Goal: Transaction & Acquisition: Book appointment/travel/reservation

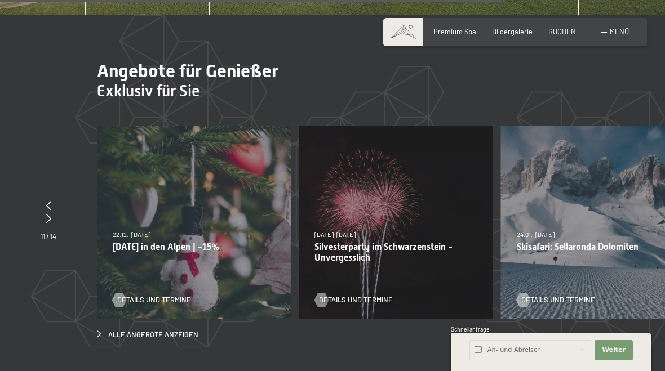
scroll to position [3031, 0]
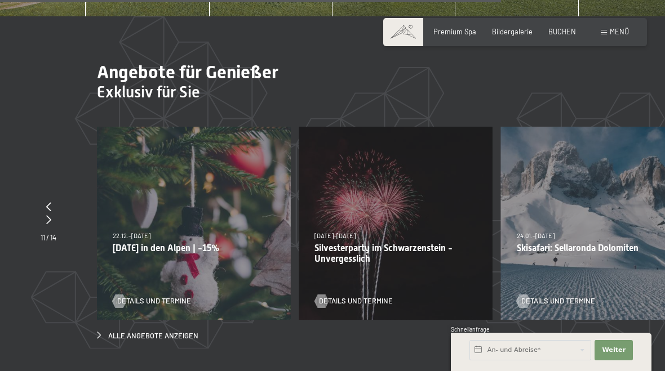
click at [591, 243] on p "Skisafari: Sellaronda Dolomiten" at bounding box center [598, 248] width 162 height 11
click at [583, 243] on p "Skisafari: Sellaronda Dolomiten" at bounding box center [598, 248] width 162 height 11
click at [565, 215] on div "24.01.–09.02.2026 24.01.–09.02.2026 Skisafari: Sellaronda Dolomiten Details und…" at bounding box center [597, 223] width 193 height 193
click at [568, 296] on span "Details und Termine" at bounding box center [558, 301] width 74 height 10
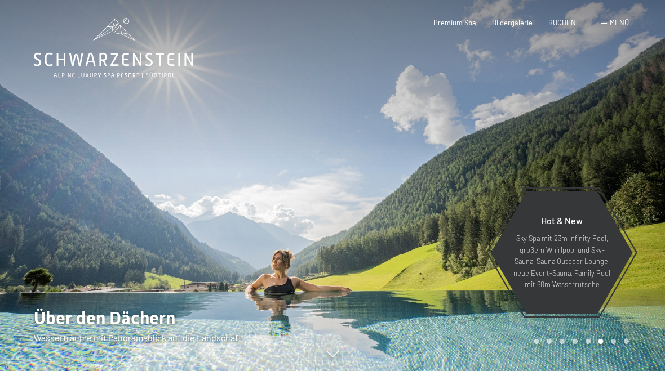
click at [513, 25] on span "Bildergalerie" at bounding box center [512, 22] width 41 height 9
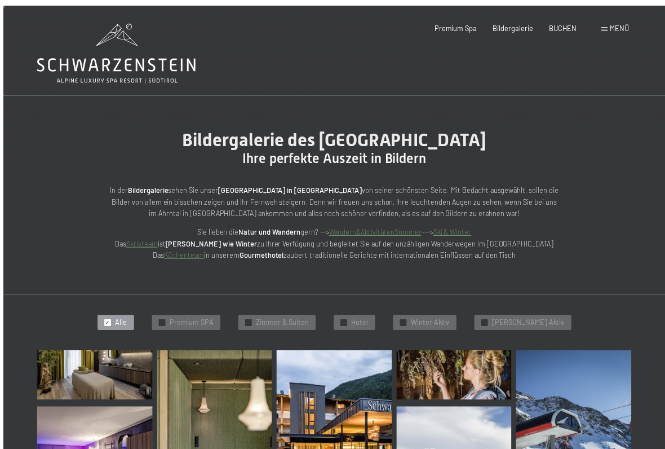
scroll to position [20, 0]
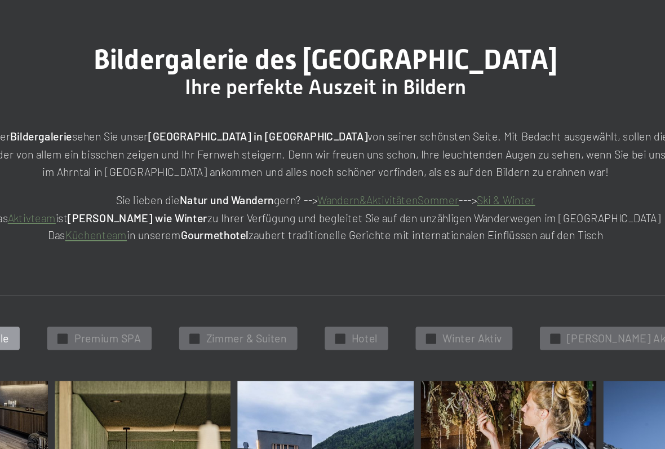
click at [123, 215] on link "Aktivteam" at bounding box center [139, 219] width 32 height 9
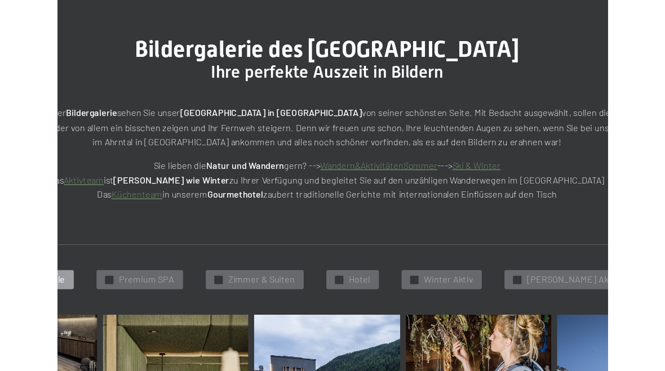
scroll to position [0, 0]
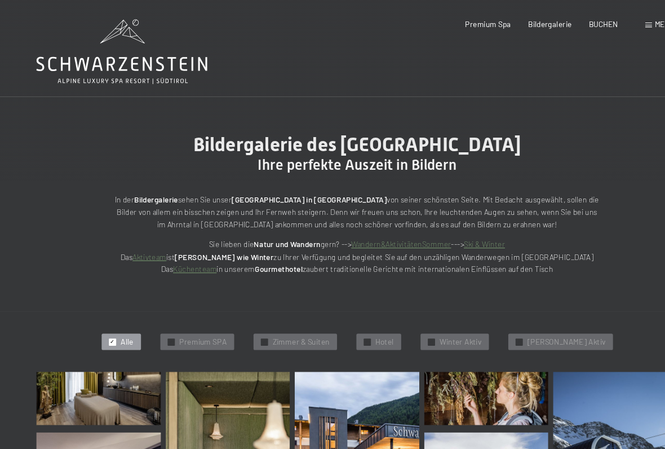
click at [192, 252] on link "Küchenteam" at bounding box center [181, 250] width 41 height 9
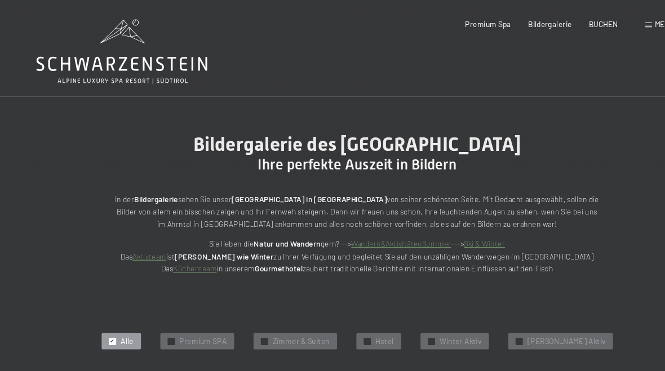
click at [458, 26] on div "Premium Spa" at bounding box center [454, 23] width 43 height 10
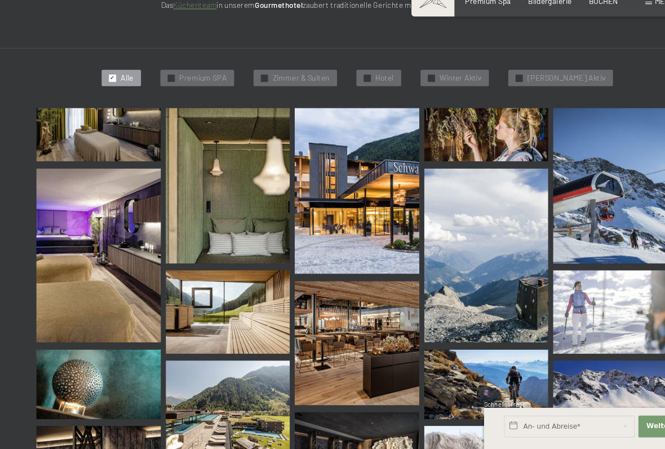
scroll to position [216, 0]
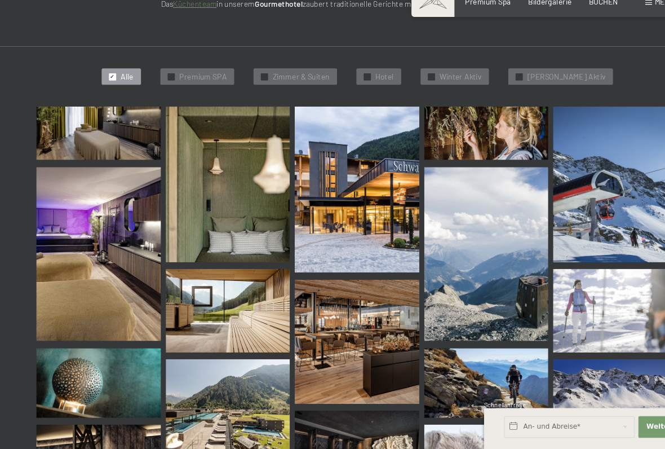
click at [362, 94] on div "✓ Hotel" at bounding box center [353, 102] width 42 height 16
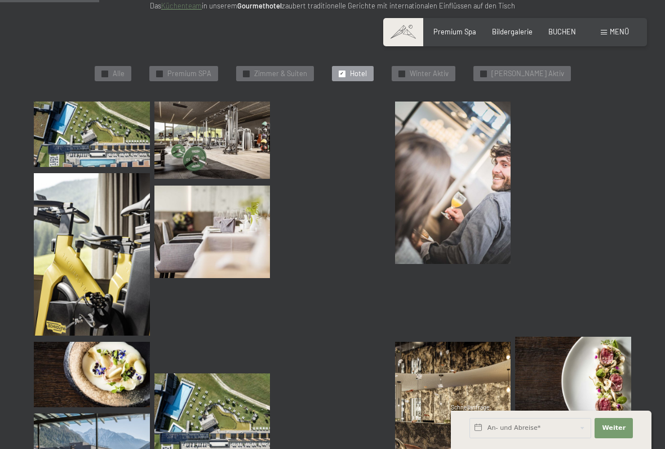
scroll to position [245, 0]
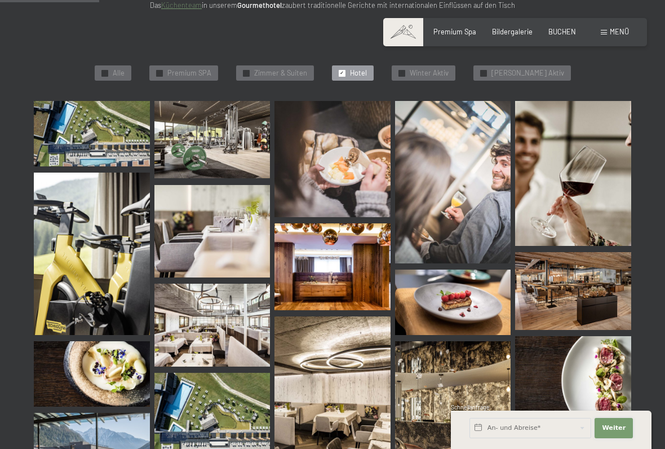
click at [619, 371] on span "Weiter" at bounding box center [614, 427] width 24 height 9
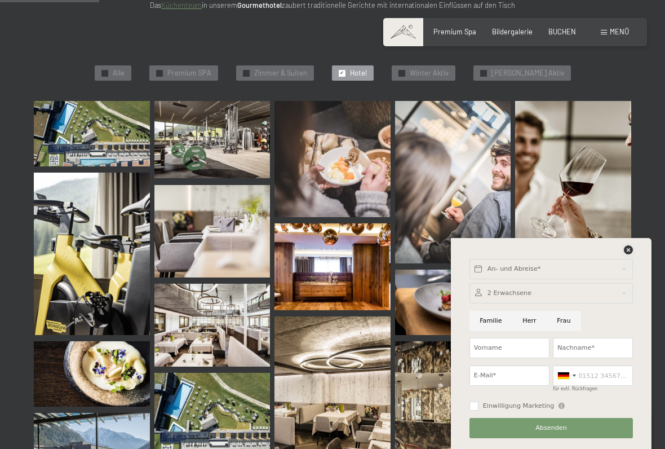
click at [629, 252] on icon at bounding box center [628, 249] width 9 height 9
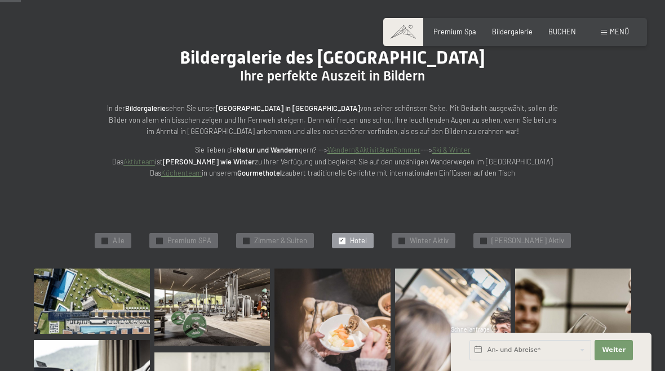
scroll to position [0, 0]
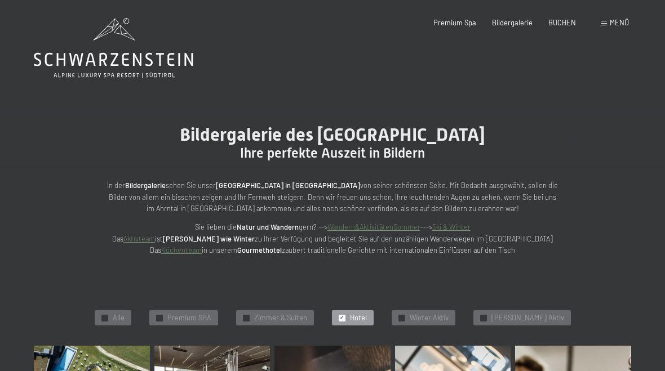
click at [611, 25] on span "Menü" at bounding box center [619, 22] width 19 height 9
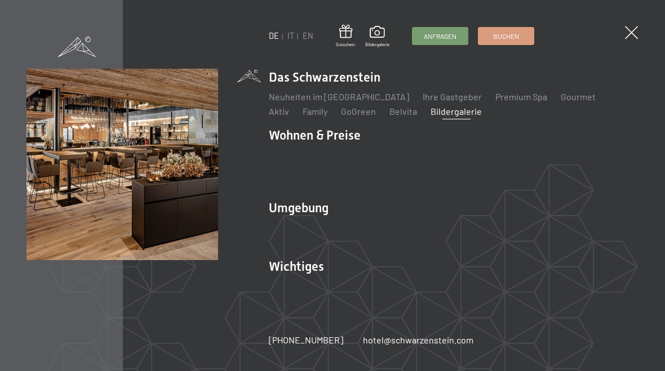
click at [427, 97] on link "Ihre Gastgeber" at bounding box center [452, 96] width 59 height 11
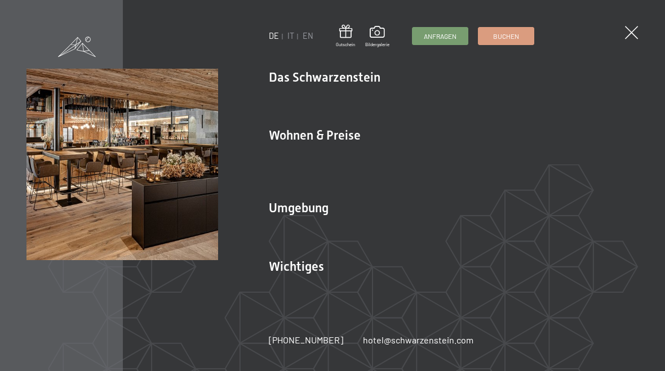
click at [633, 39] on div "DE IT EN Gutschein Bildergalerie Anfragen Buchen DE IT EN Das Schwarzenstein Ne…" at bounding box center [332, 185] width 665 height 371
click at [425, 98] on link "Ihre Gastgeber" at bounding box center [452, 96] width 59 height 11
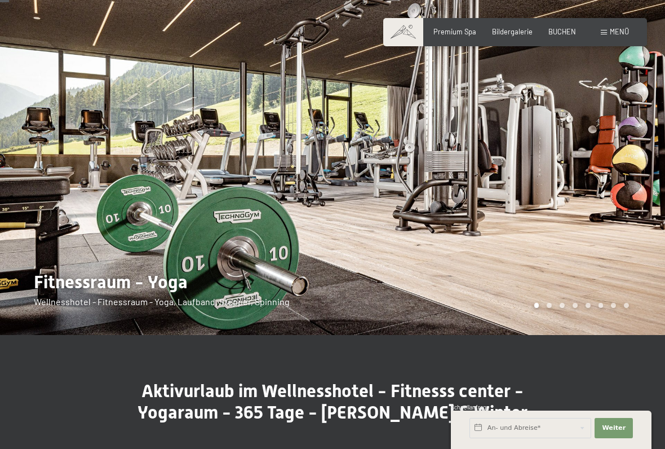
scroll to position [33, 0]
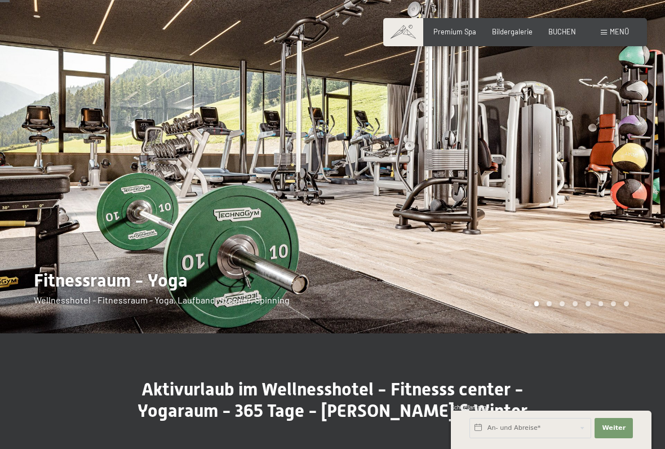
click at [548, 305] on div "Carousel Page 2" at bounding box center [549, 303] width 5 height 5
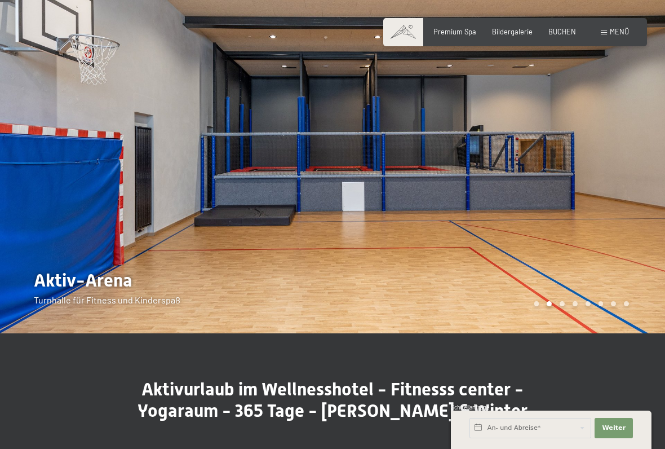
click at [569, 308] on div at bounding box center [498, 150] width 332 height 366
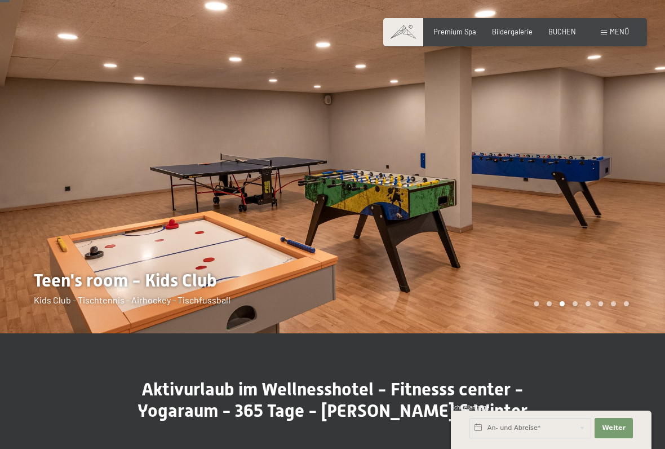
click at [632, 308] on div at bounding box center [498, 150] width 332 height 366
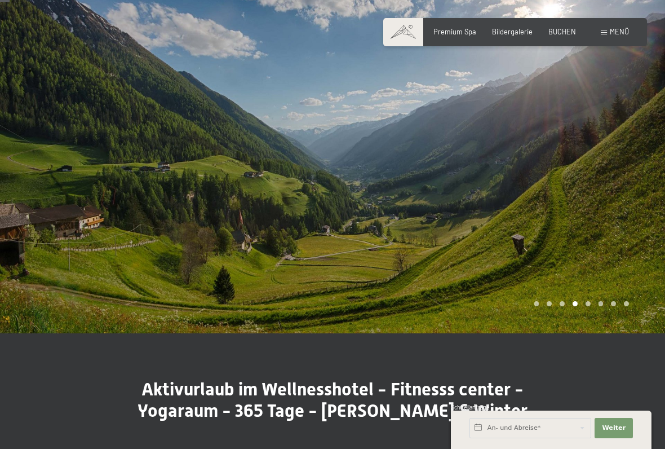
click at [629, 307] on div at bounding box center [498, 150] width 332 height 366
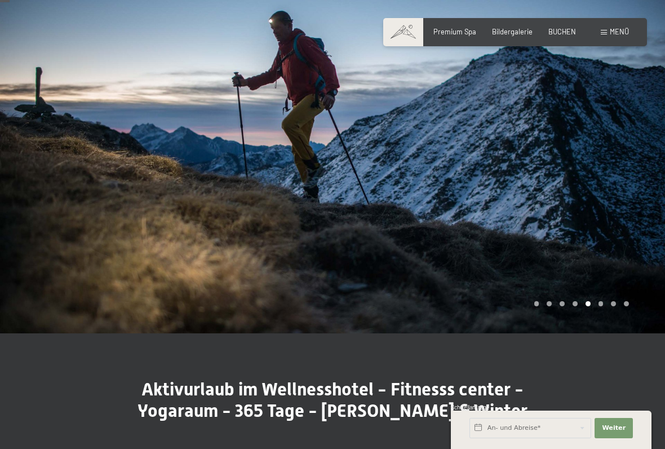
click at [611, 303] on div "Carousel Page 7" at bounding box center [613, 303] width 5 height 5
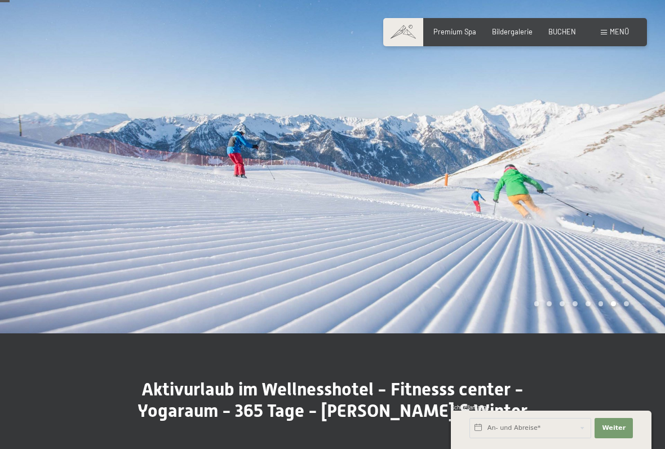
click at [602, 304] on div "Carousel Page 6" at bounding box center [600, 303] width 5 height 5
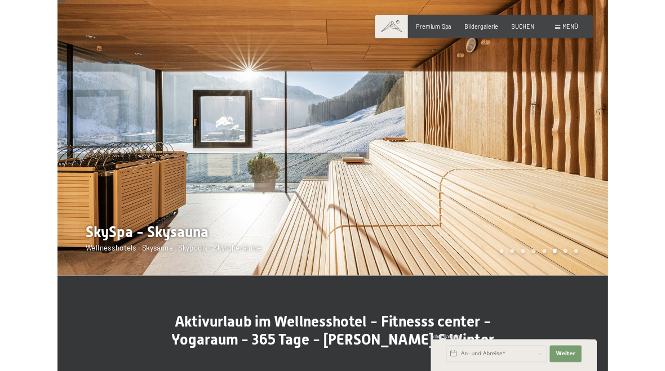
scroll to position [0, 0]
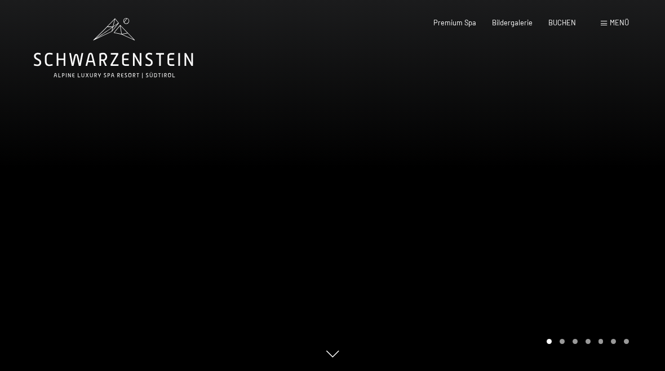
click at [557, 344] on div "Carousel Pagination" at bounding box center [586, 341] width 86 height 5
click at [578, 333] on div at bounding box center [498, 185] width 332 height 371
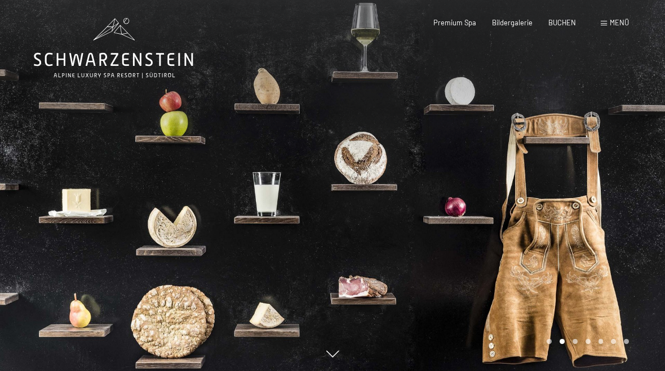
click at [595, 342] on div "Carousel Pagination" at bounding box center [586, 341] width 86 height 5
click at [610, 344] on div "Carousel Pagination" at bounding box center [586, 341] width 86 height 5
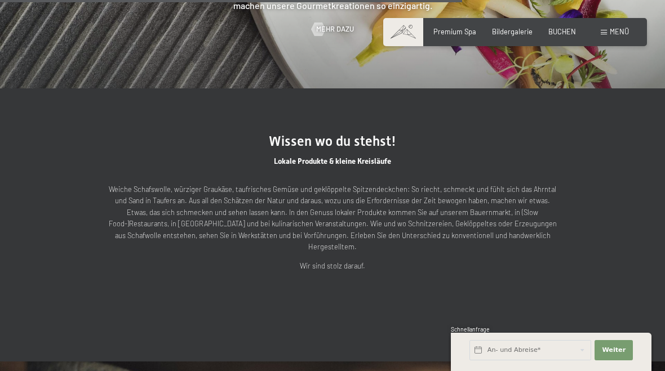
scroll to position [2185, 0]
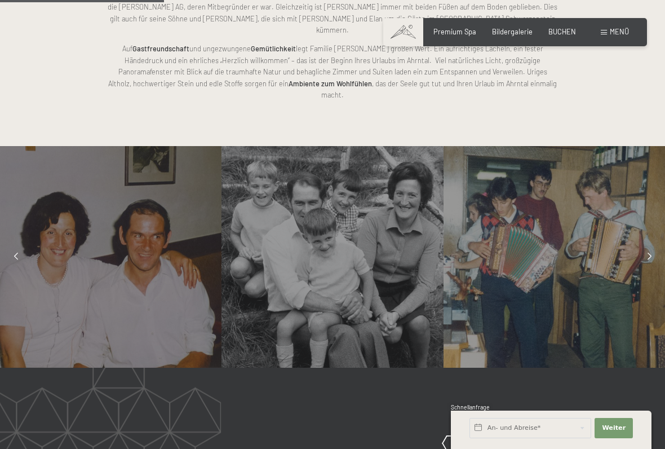
scroll to position [766, 0]
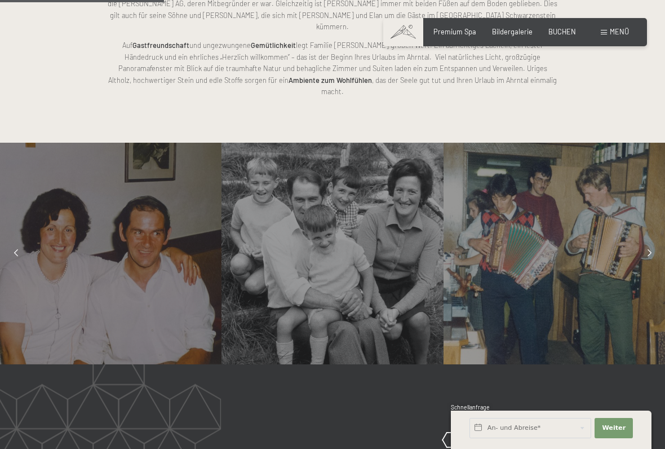
click at [648, 250] on icon at bounding box center [650, 253] width 4 height 7
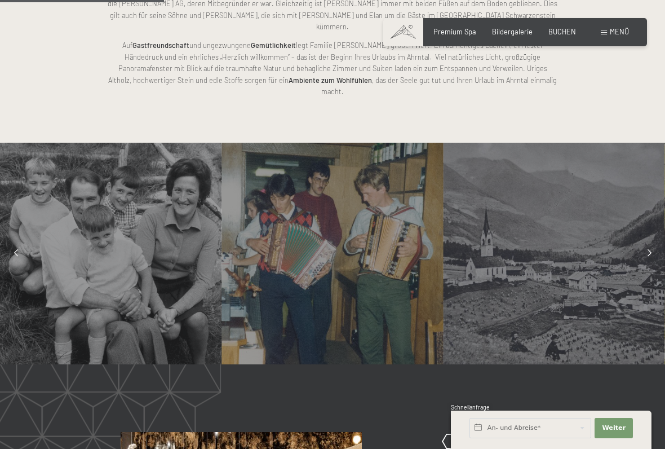
click at [649, 250] on icon at bounding box center [650, 253] width 4 height 7
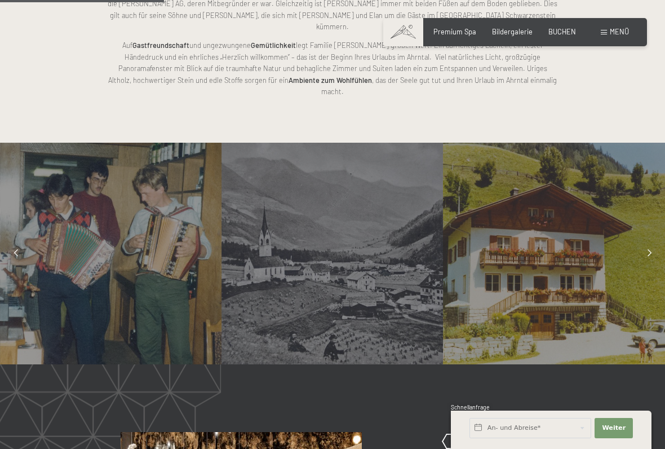
click at [649, 242] on div at bounding box center [649, 253] width 23 height 23
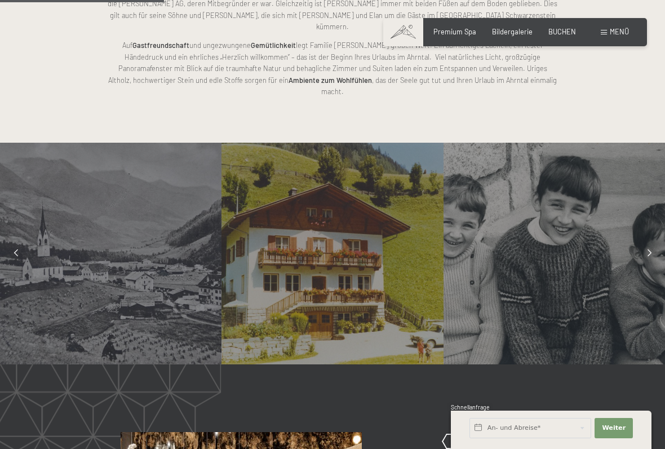
click at [649, 242] on div at bounding box center [649, 253] width 23 height 23
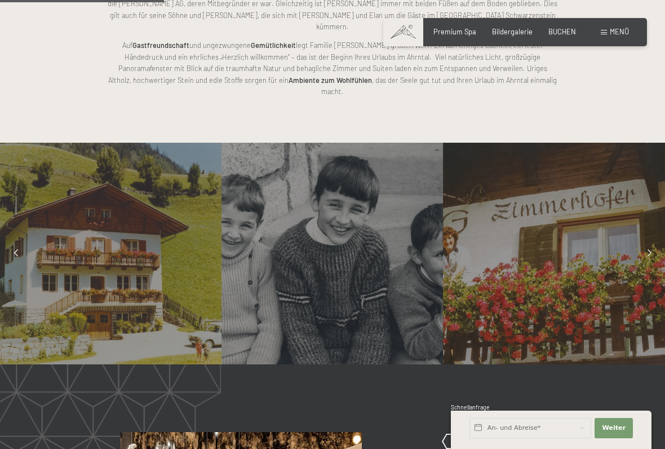
click at [658, 242] on div at bounding box center [649, 253] width 23 height 23
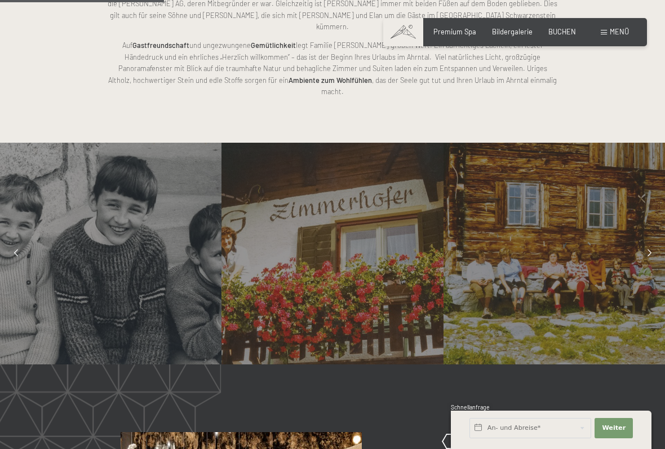
click at [650, 242] on div at bounding box center [649, 253] width 23 height 23
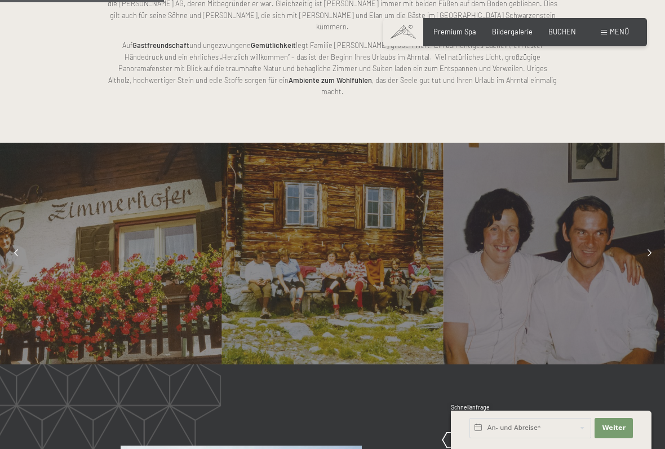
click at [655, 242] on div at bounding box center [649, 253] width 23 height 23
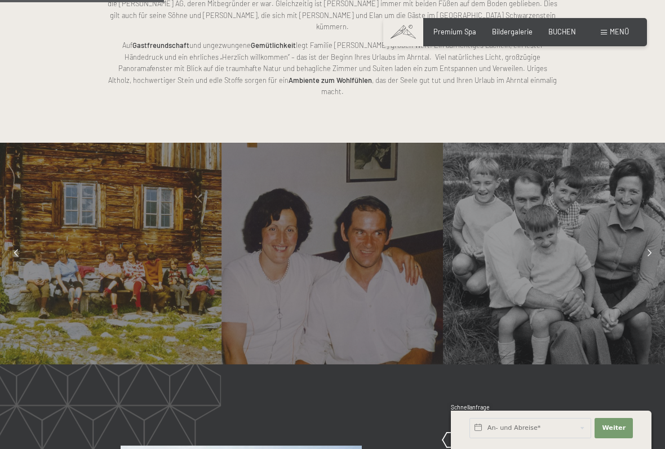
click at [653, 242] on div at bounding box center [649, 253] width 23 height 23
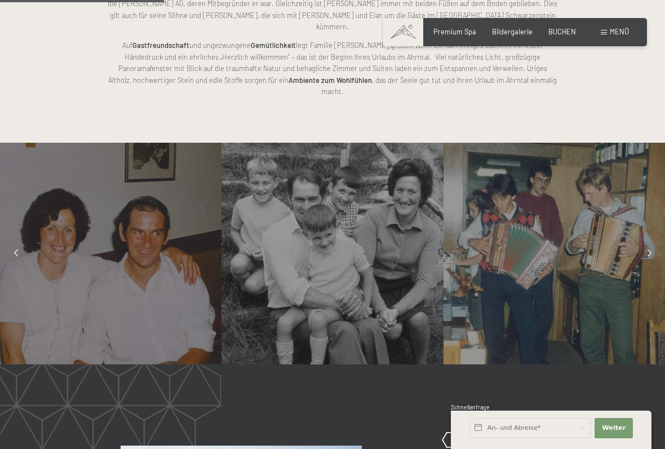
click at [651, 250] on icon at bounding box center [650, 253] width 4 height 7
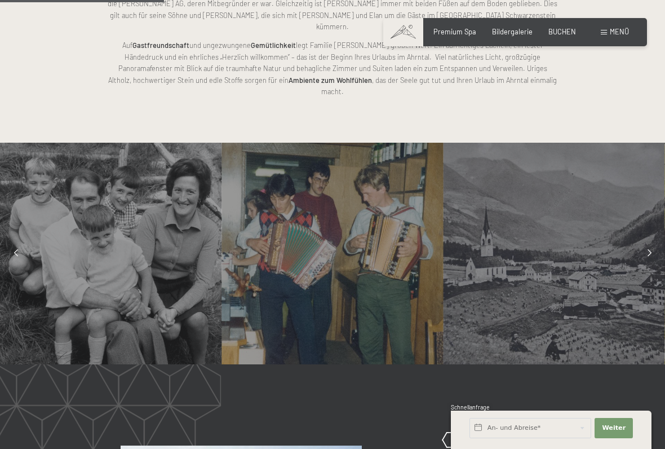
click at [12, 242] on div at bounding box center [16, 253] width 23 height 23
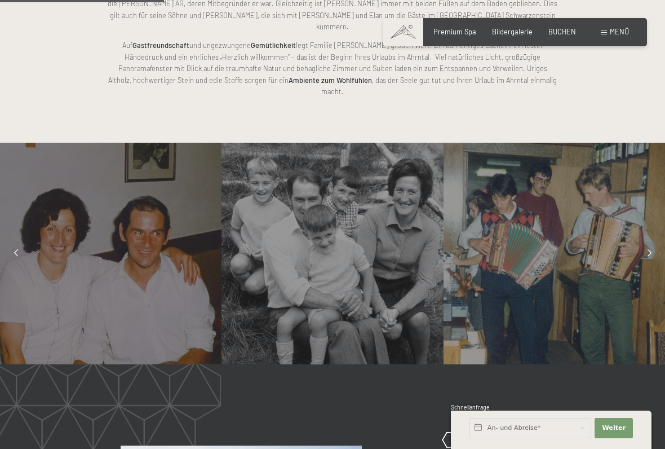
click at [16, 242] on div at bounding box center [16, 253] width 23 height 23
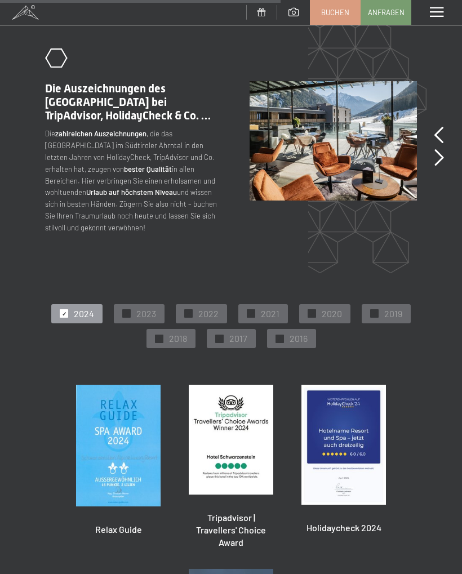
scroll to position [1774, 0]
